Goal: Information Seeking & Learning: Learn about a topic

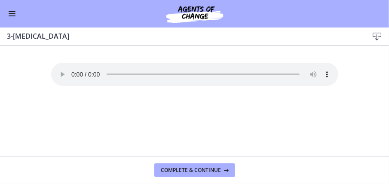
scroll to position [447, 0]
drag, startPoint x: 191, startPoint y: 168, endPoint x: 198, endPoint y: 164, distance: 8.1
click at [191, 167] on span "Complete & continue" at bounding box center [191, 170] width 60 height 7
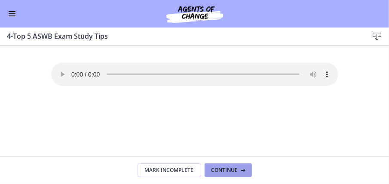
click at [223, 170] on span "Continue" at bounding box center [224, 170] width 27 height 7
click at [229, 174] on button "Continue" at bounding box center [228, 170] width 47 height 14
